Goal: Task Accomplishment & Management: Complete application form

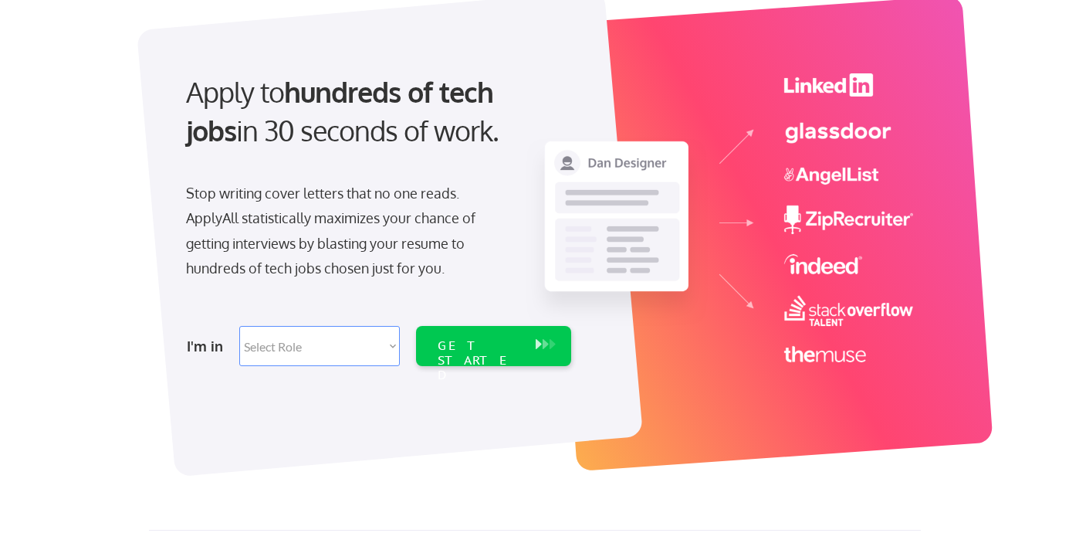
scroll to position [103, 0]
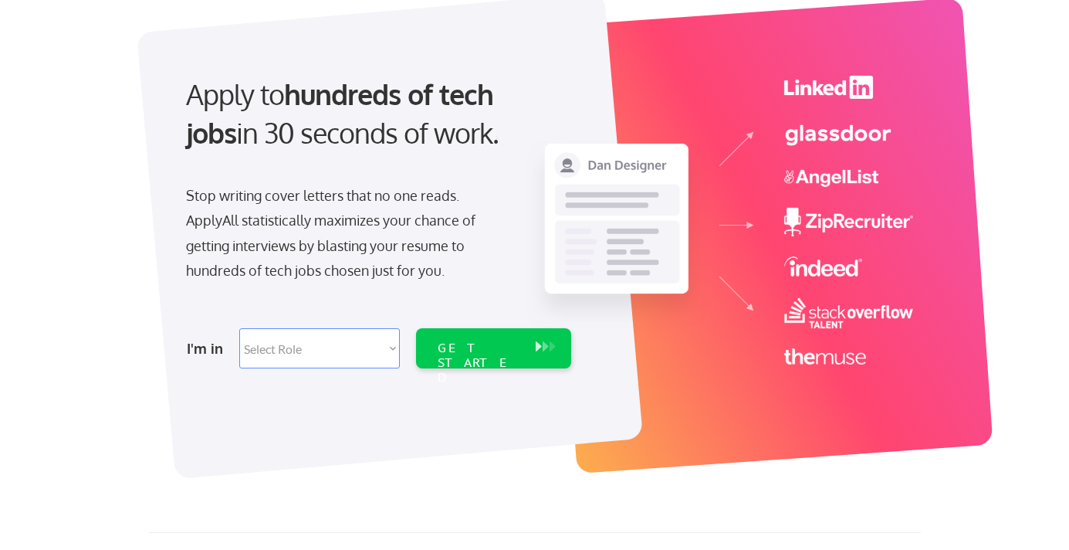
click at [328, 343] on select "Select Role Software Engineering Product Management Customer Success Sales UI/U…" at bounding box center [319, 348] width 161 height 40
select select ""product""
click at [239, 328] on select "Select Role Software Engineering Product Management Customer Success Sales UI/U…" at bounding box center [319, 348] width 161 height 40
select select ""product""
click at [335, 355] on select "Select Role Software Engineering Product Management Customer Success Sales UI/U…" at bounding box center [319, 348] width 161 height 40
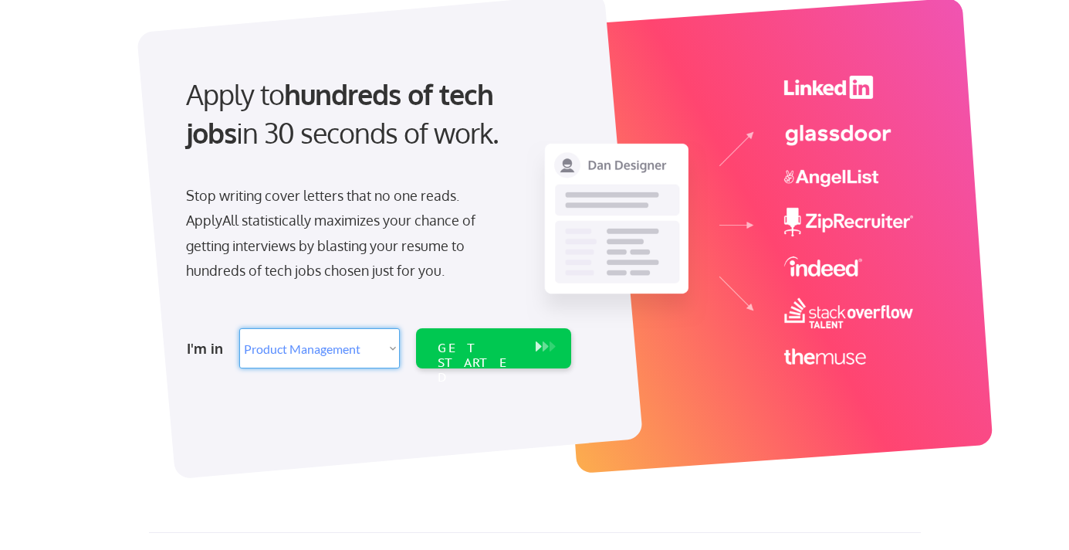
click at [239, 328] on select "Select Role Software Engineering Product Management Customer Success Sales UI/U…" at bounding box center [319, 348] width 161 height 40
click at [475, 345] on div "GET STARTED" at bounding box center [479, 362] width 83 height 45
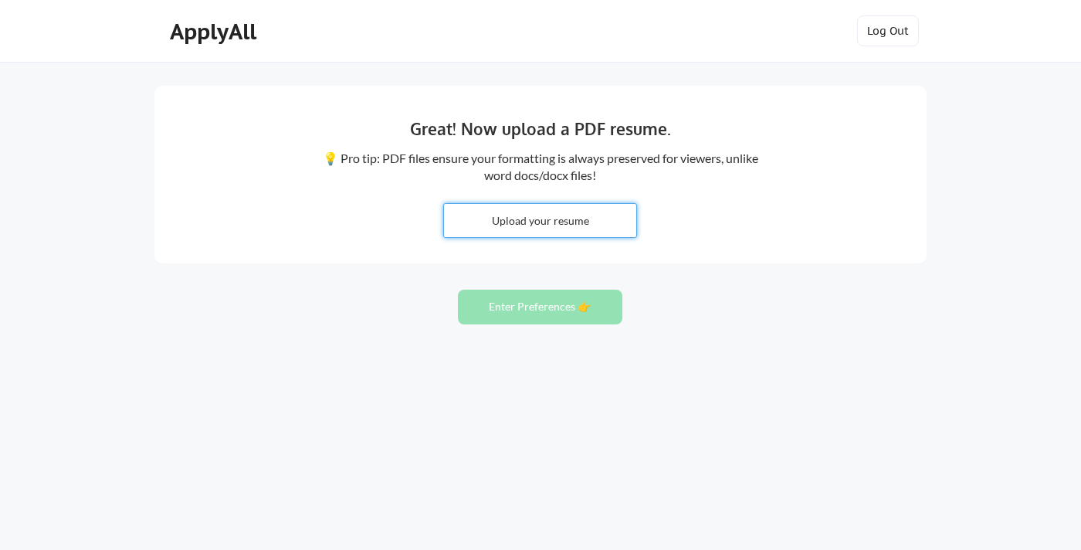
click at [526, 224] on input "file" at bounding box center [540, 220] width 192 height 33
type input "C:\fakepath\Copy of Luis_Seijido_Resume.pdf"
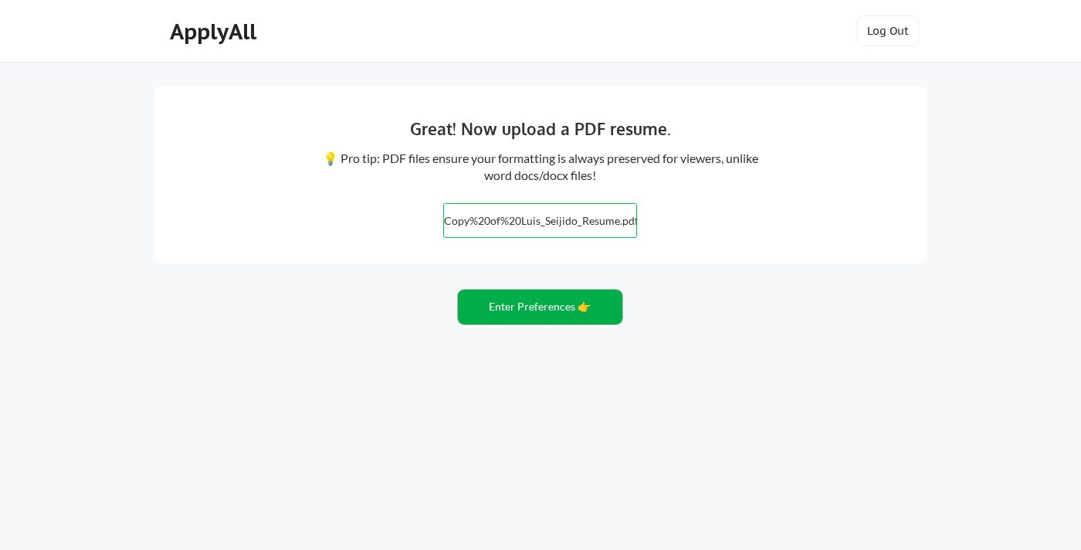
click at [516, 313] on button "Enter Preferences 👉" at bounding box center [540, 306] width 164 height 35
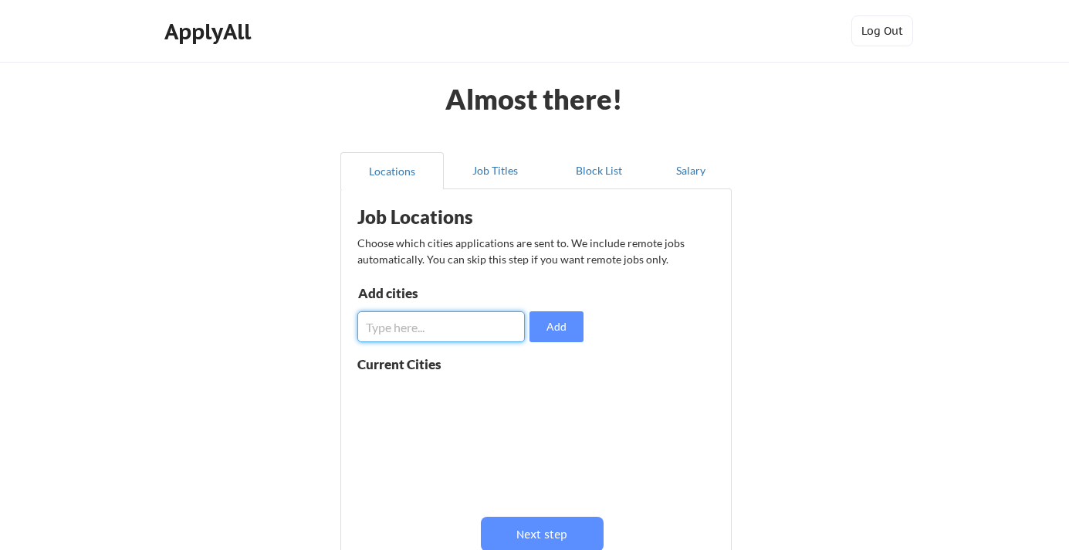
click at [486, 328] on input "input" at bounding box center [440, 326] width 167 height 31
type input "[GEOGRAPHIC_DATA]"
click at [544, 328] on button "Add" at bounding box center [556, 326] width 54 height 31
click at [507, 171] on button "Job Titles" at bounding box center [495, 170] width 103 height 37
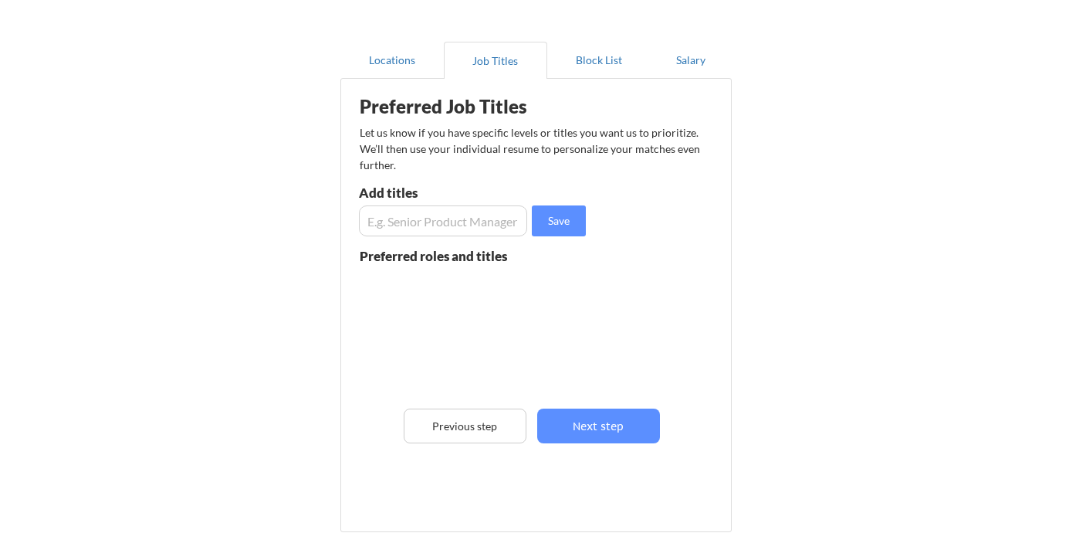
scroll to position [113, 0]
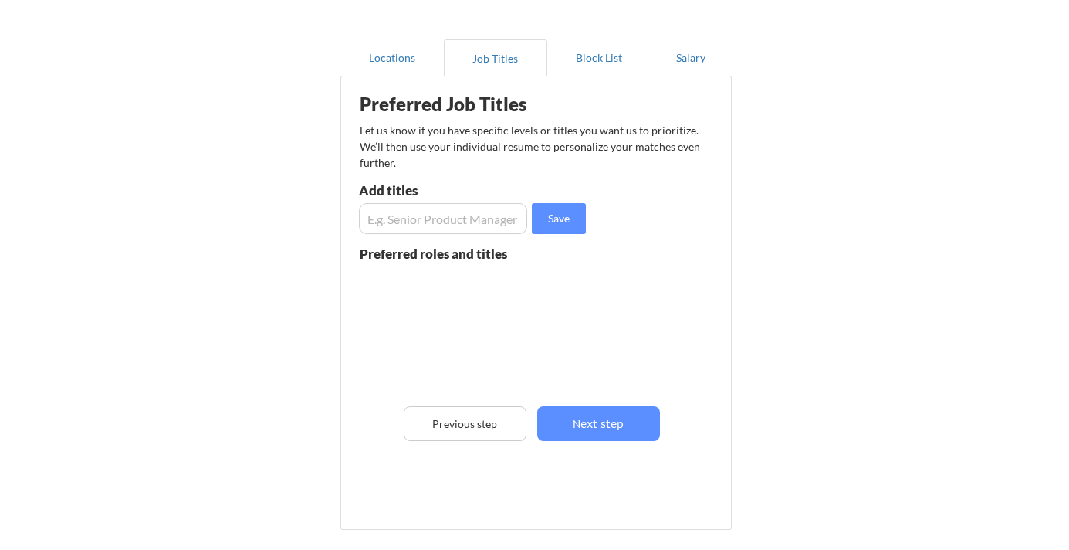
click at [446, 220] on input "input" at bounding box center [443, 218] width 168 height 31
